Goal: Task Accomplishment & Management: Manage account settings

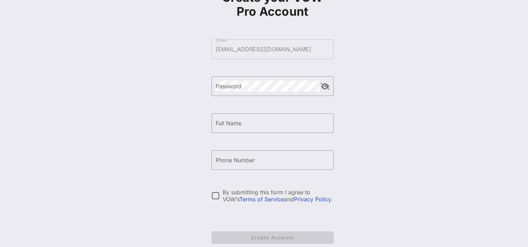
scroll to position [91, 0]
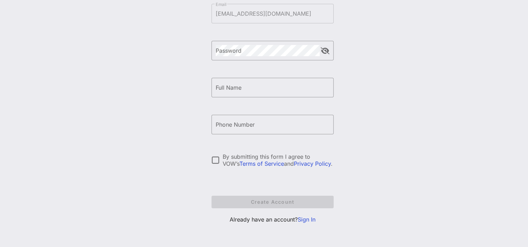
click at [309, 218] on link "Sign In" at bounding box center [307, 219] width 18 height 7
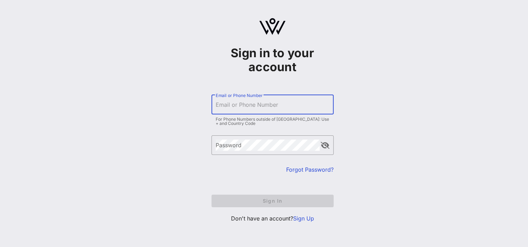
click at [231, 106] on input "Email or Phone Number" at bounding box center [273, 104] width 114 height 11
type input "[EMAIL_ADDRESS][DOMAIN_NAME]"
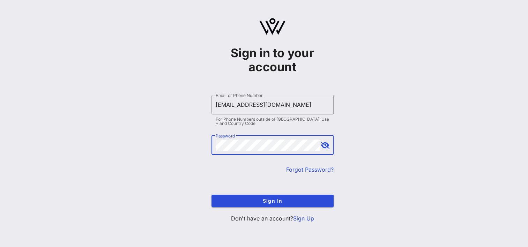
click at [212, 195] on button "Sign In" at bounding box center [273, 201] width 122 height 13
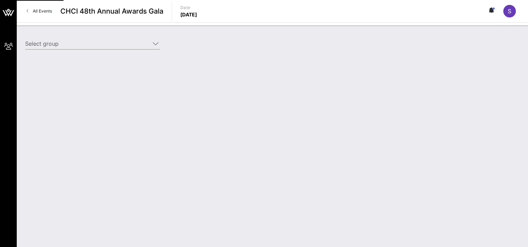
type input "[US_STATE][GEOGRAPHIC_DATA] ([US_STATE][GEOGRAPHIC_DATA]) [[PERSON_NAME], [EMAI…"
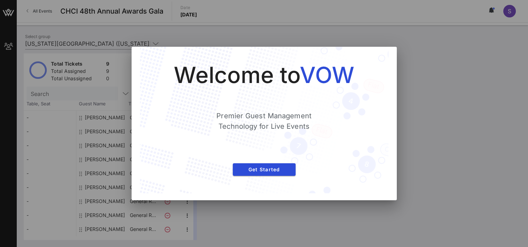
drag, startPoint x: 468, startPoint y: 105, endPoint x: 445, endPoint y: 115, distance: 25.0
click at [468, 104] on div at bounding box center [264, 123] width 528 height 247
click at [444, 90] on div at bounding box center [264, 123] width 528 height 247
click at [281, 166] on button "Get Started" at bounding box center [264, 169] width 63 height 13
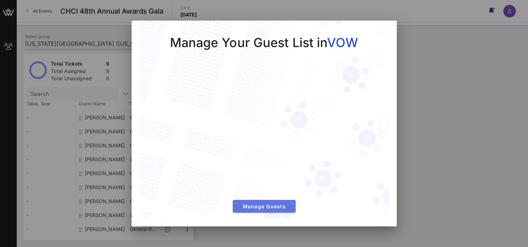
click at [278, 210] on button "Manage Guests" at bounding box center [264, 206] width 63 height 13
